Goal: Task Accomplishment & Management: Manage account settings

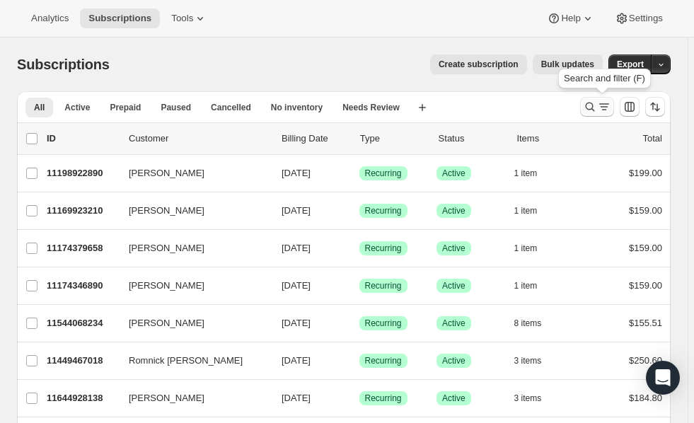
click at [597, 104] on icon "Search and filter results" at bounding box center [590, 107] width 14 height 14
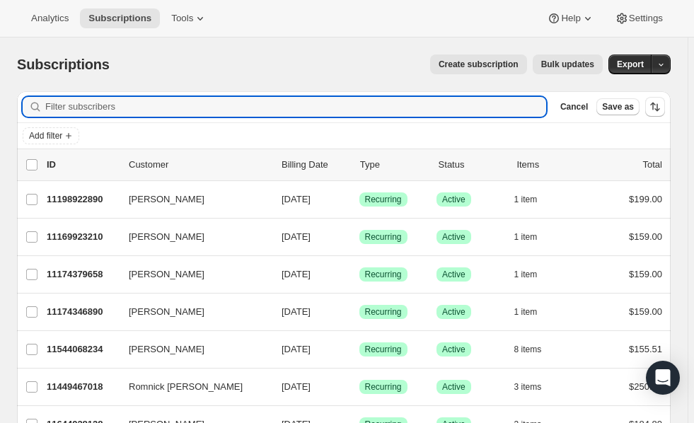
paste input "[EMAIL_ADDRESS][DOMAIN_NAME]"
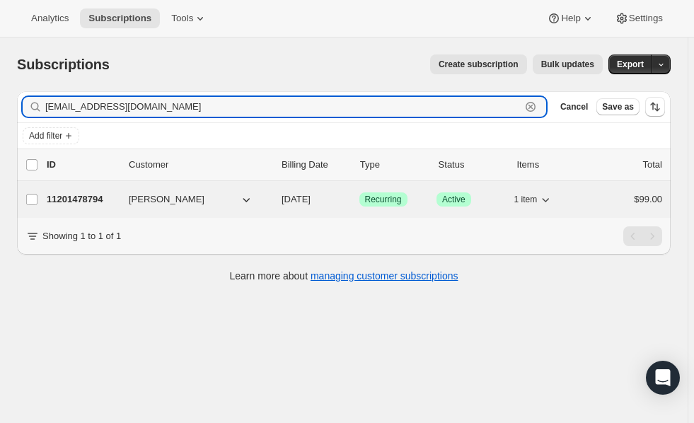
type input "[EMAIL_ADDRESS][DOMAIN_NAME]"
click at [79, 204] on p "11201478794" at bounding box center [82, 200] width 71 height 14
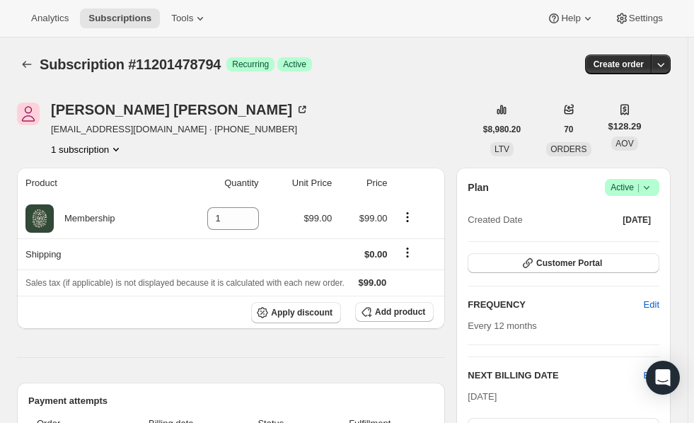
click at [654, 188] on icon at bounding box center [647, 188] width 14 height 14
click at [619, 240] on span "Cancel subscription" at bounding box center [639, 239] width 80 height 11
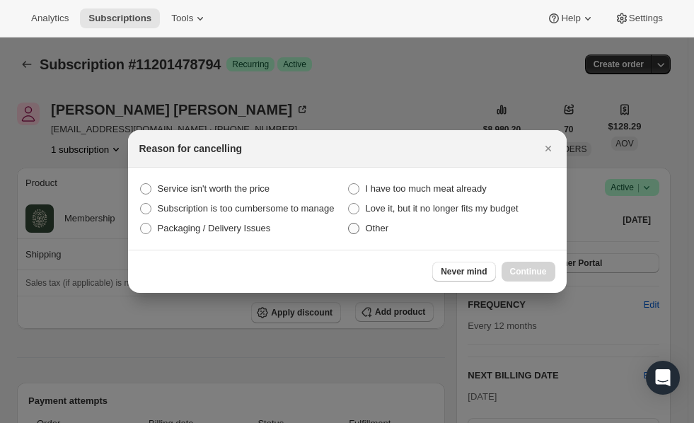
click at [374, 227] on span "Other" at bounding box center [377, 228] width 23 height 11
click at [349, 224] on input "Other" at bounding box center [348, 223] width 1 height 1
radio input "true"
click at [522, 272] on span "Continue" at bounding box center [528, 271] width 37 height 11
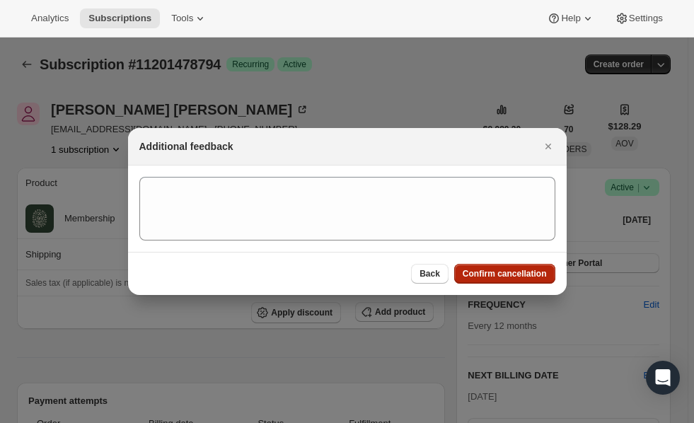
click at [522, 272] on span "Confirm cancellation" at bounding box center [505, 273] width 84 height 11
